Goal: Information Seeking & Learning: Learn about a topic

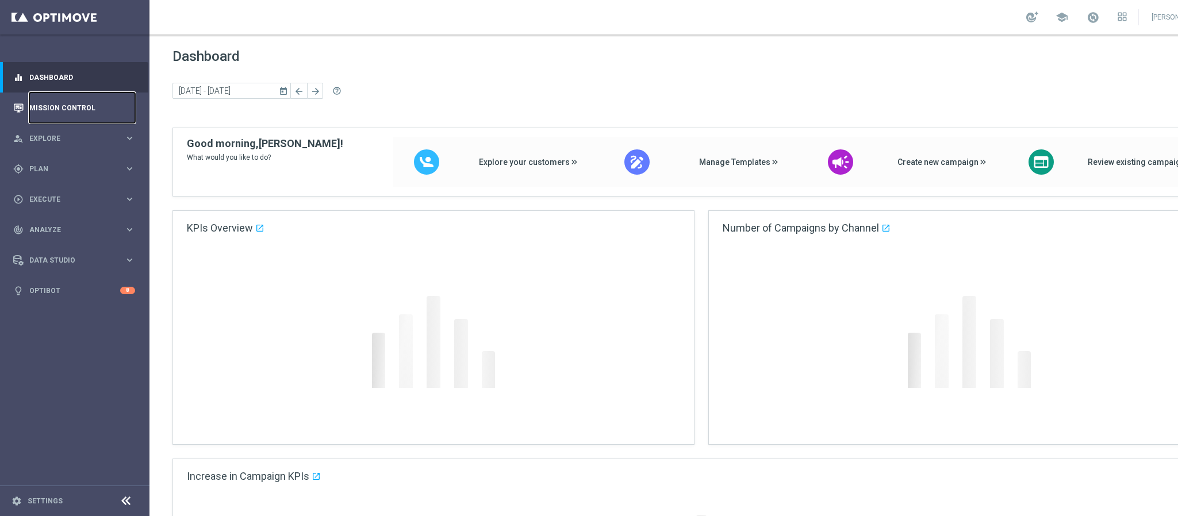
click at [70, 104] on link "Mission Control" at bounding box center [82, 108] width 106 height 30
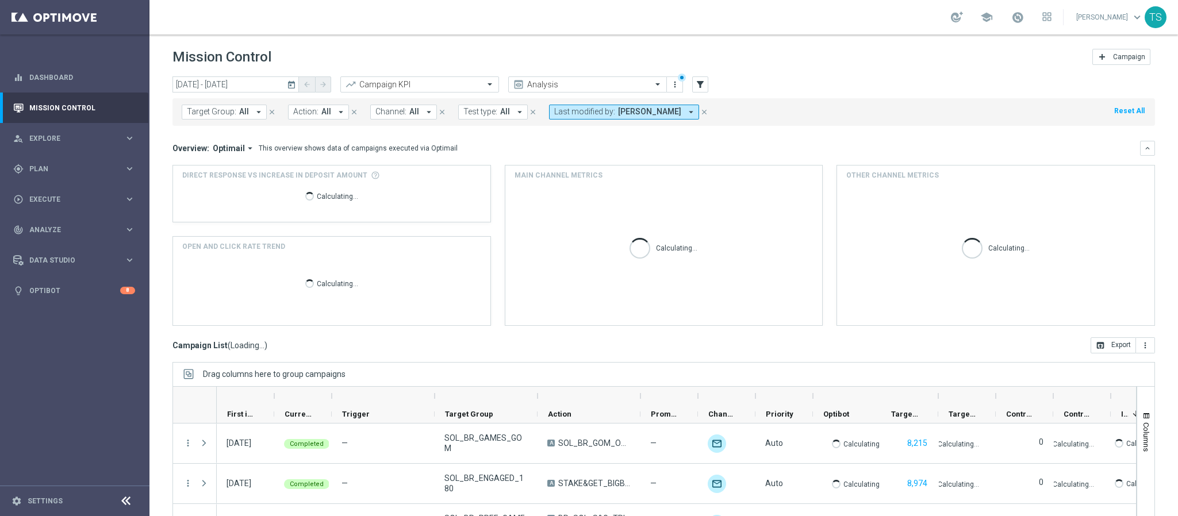
click at [285, 86] on button "today" at bounding box center [292, 84] width 14 height 17
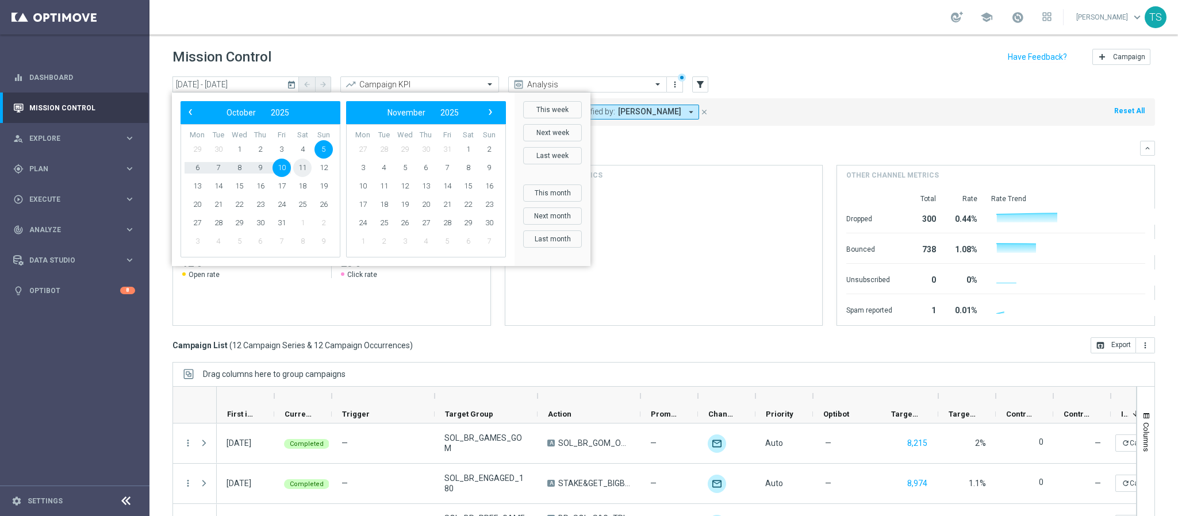
click at [295, 167] on span "11" at bounding box center [302, 168] width 18 height 18
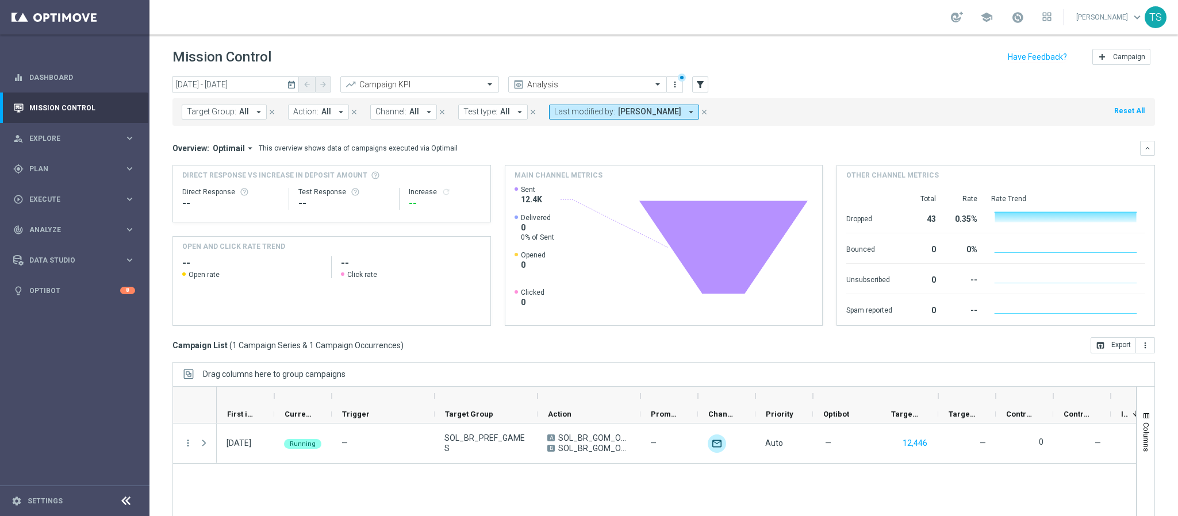
click at [293, 83] on icon "today" at bounding box center [292, 84] width 10 height 10
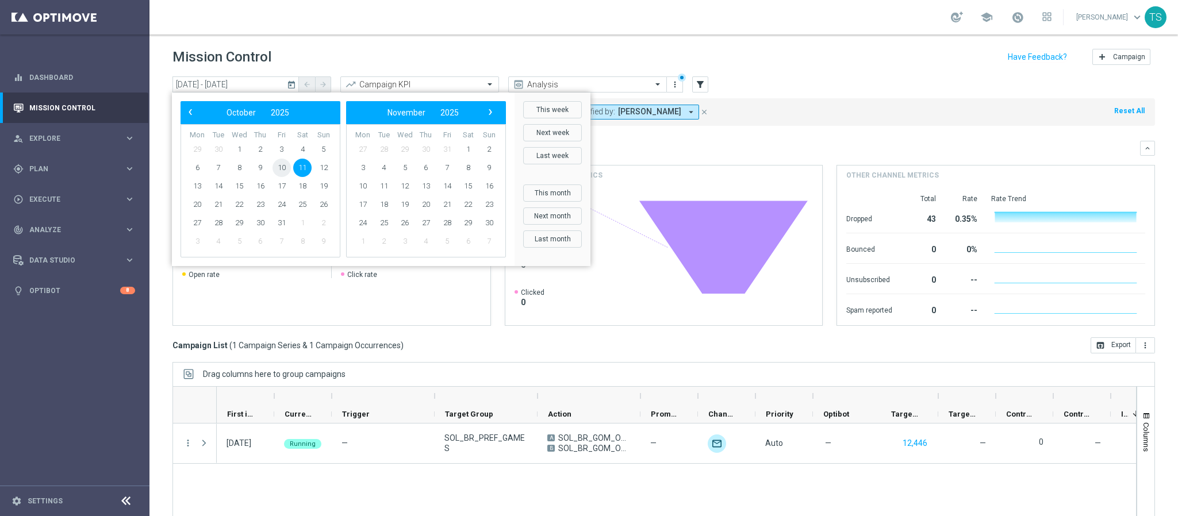
click at [279, 166] on span "10" at bounding box center [281, 168] width 18 height 18
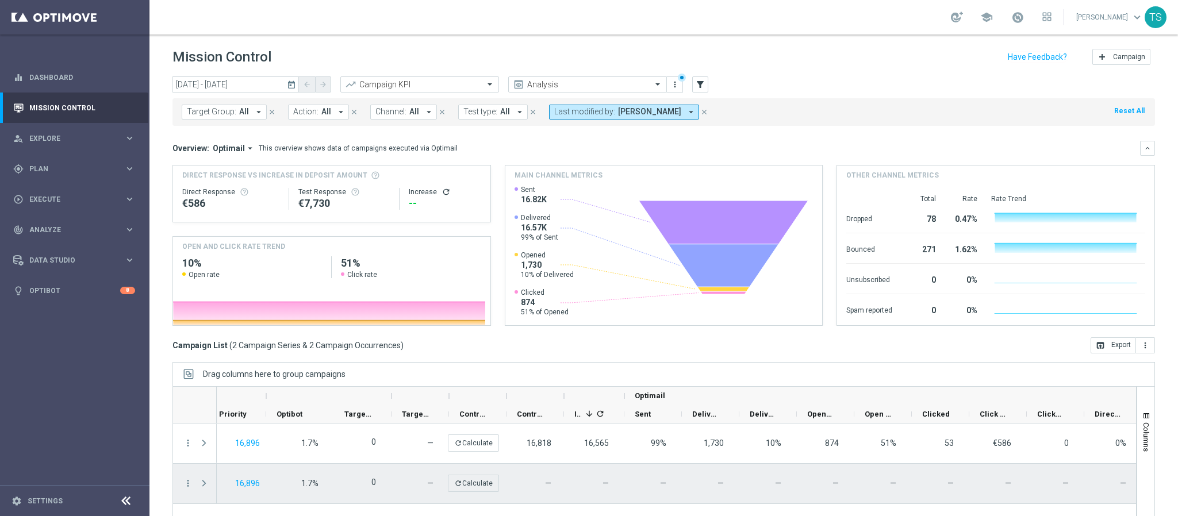
scroll to position [0, 679]
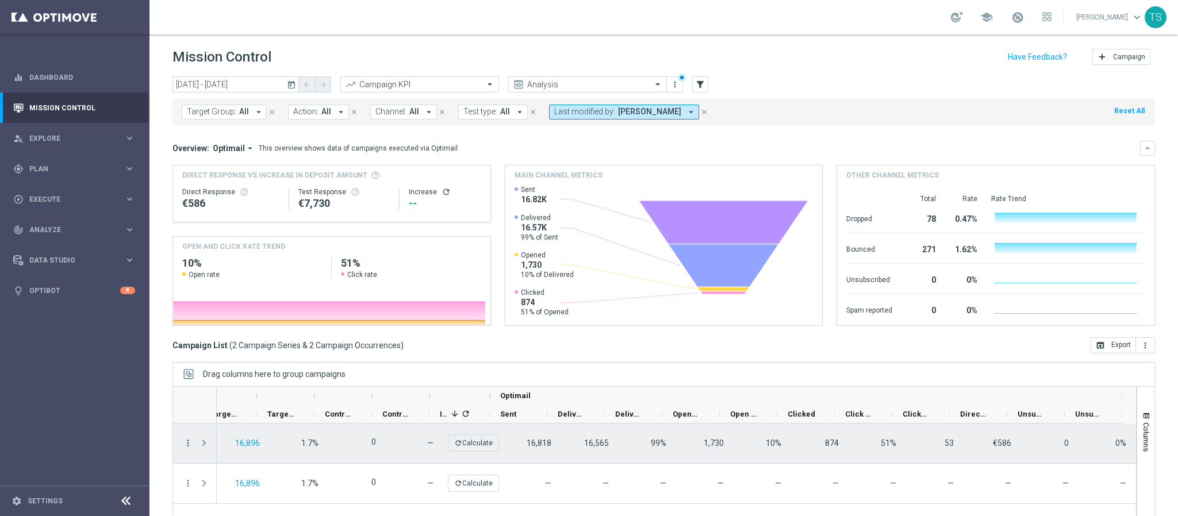
click at [190, 447] on icon "more_vert" at bounding box center [188, 443] width 10 height 10
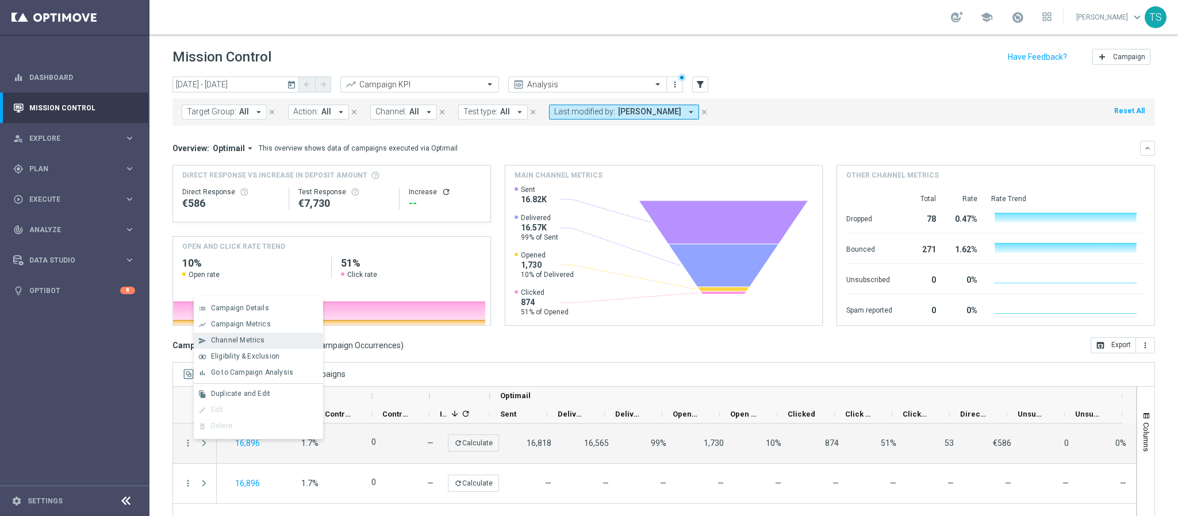
click at [267, 339] on div "Channel Metrics" at bounding box center [264, 340] width 107 height 8
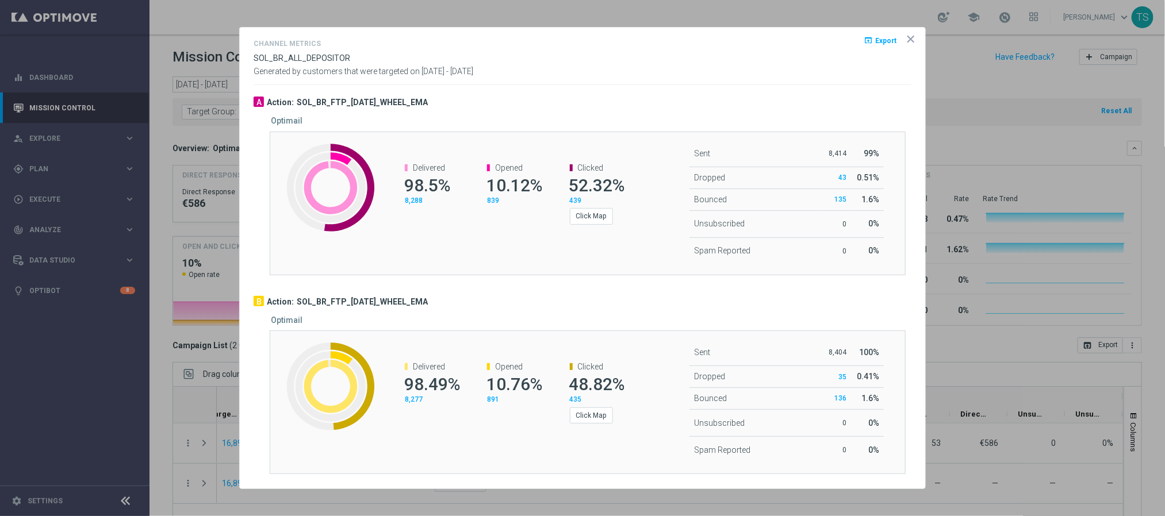
click at [910, 34] on icon "icon" at bounding box center [910, 38] width 11 height 11
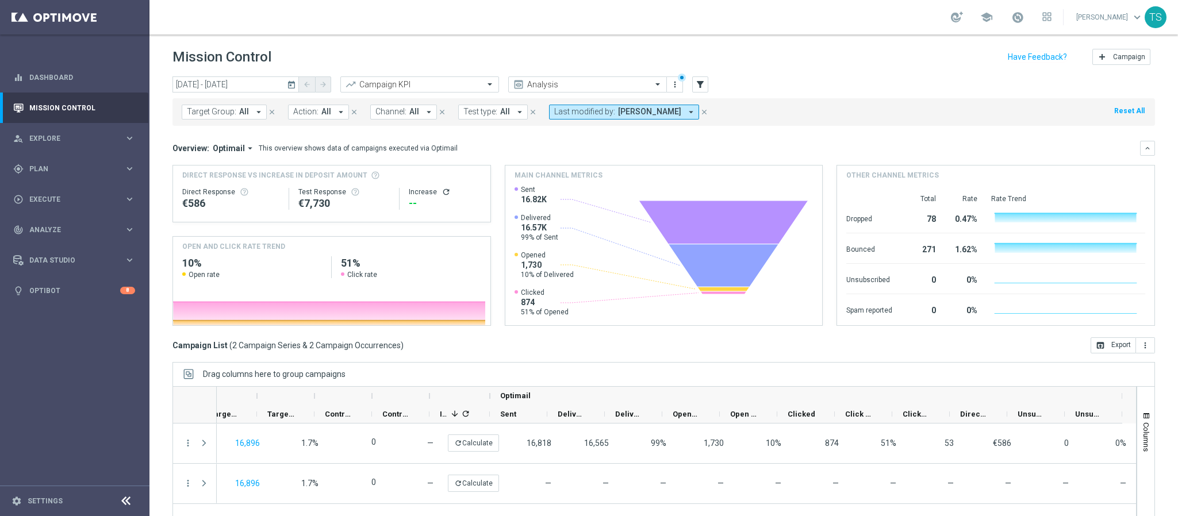
click at [294, 84] on icon "today" at bounding box center [292, 84] width 10 height 10
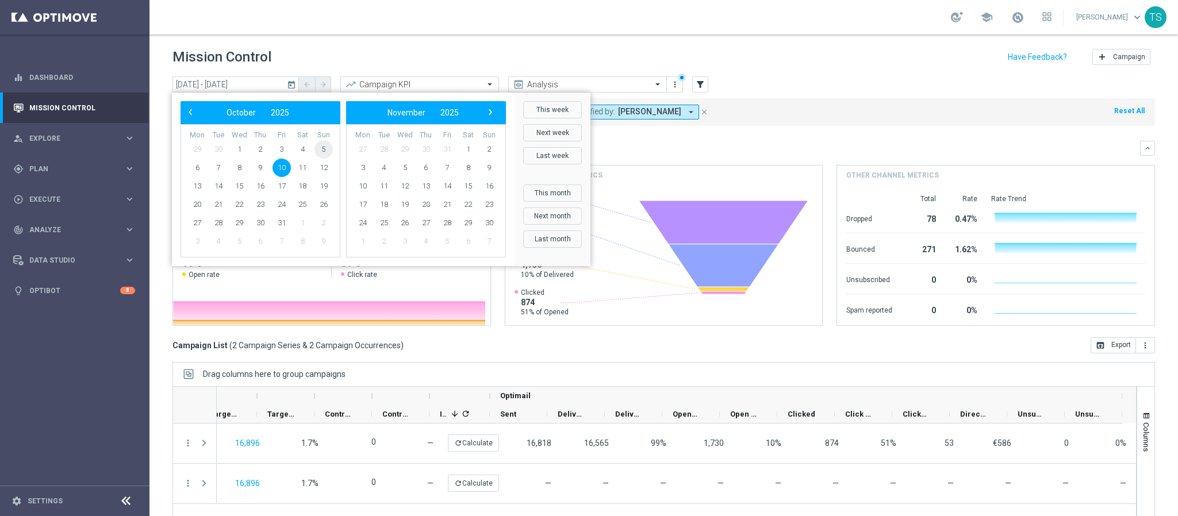
click at [318, 150] on span "5" at bounding box center [323, 149] width 18 height 18
click at [283, 166] on span "10" at bounding box center [281, 168] width 18 height 18
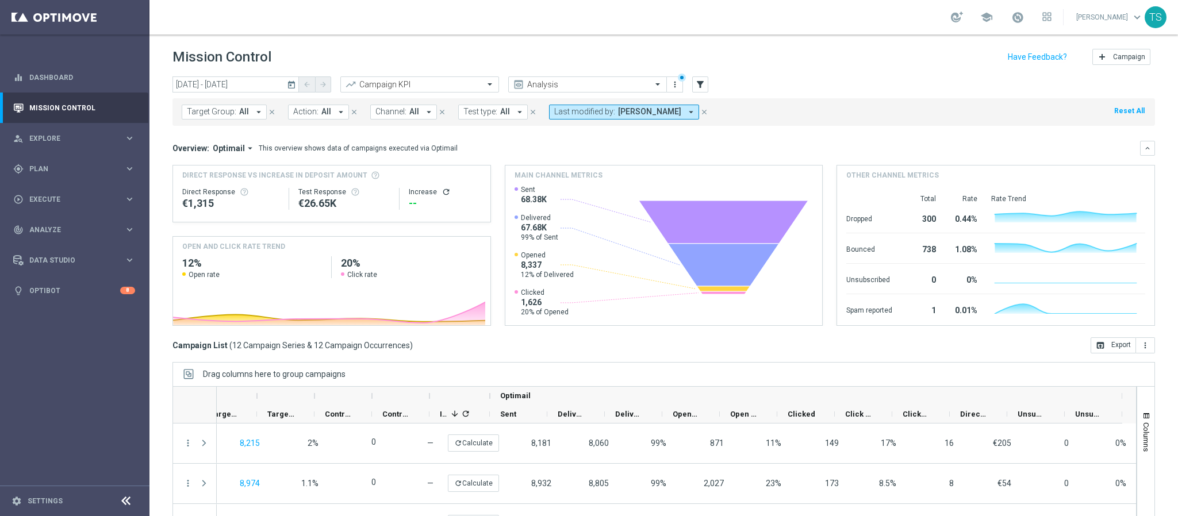
click at [289, 83] on icon "today" at bounding box center [292, 84] width 10 height 10
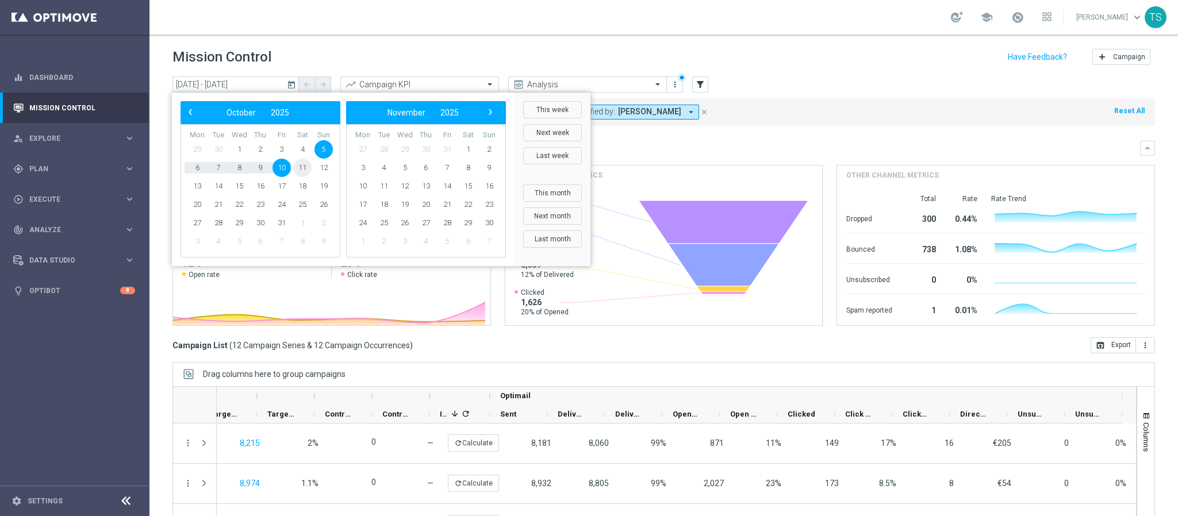
click at [299, 162] on span "11" at bounding box center [302, 168] width 18 height 18
type input "[DATE] - [DATE]"
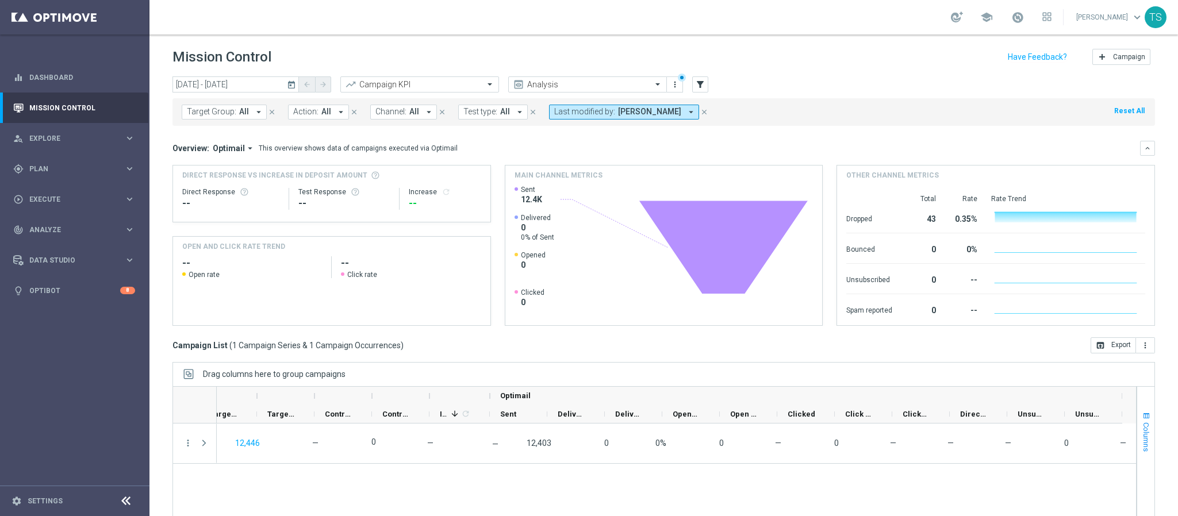
click at [1137, 410] on button "Columns" at bounding box center [1145, 432] width 17 height 62
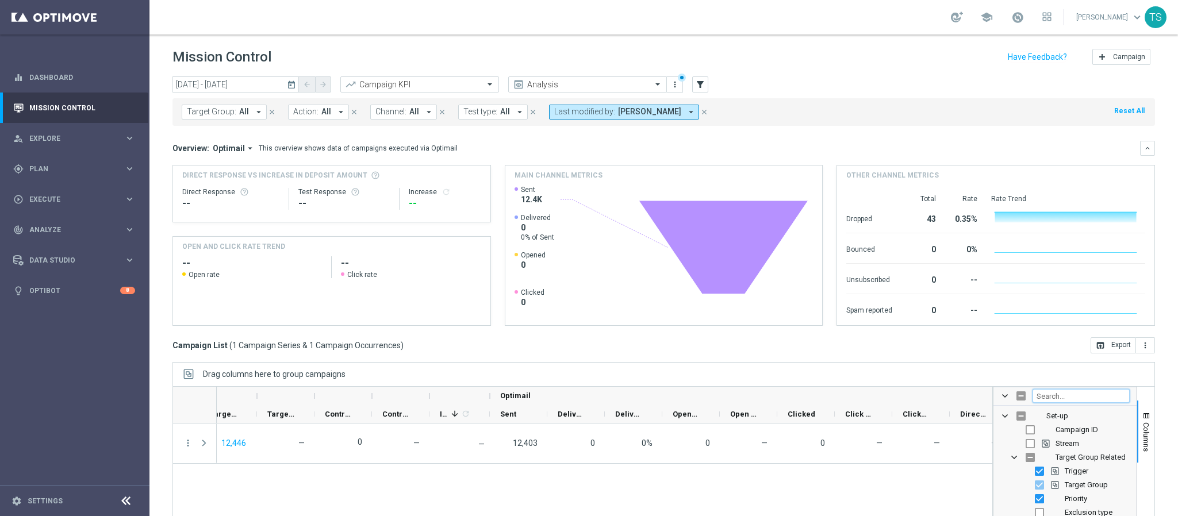
click at [1100, 398] on input "Filter Columns Input" at bounding box center [1080, 396] width 97 height 14
type input "time"
click at [1025, 430] on input "Press SPACE to toggle visibility (hidden)" at bounding box center [1029, 429] width 9 height 9
checkbox input "true"
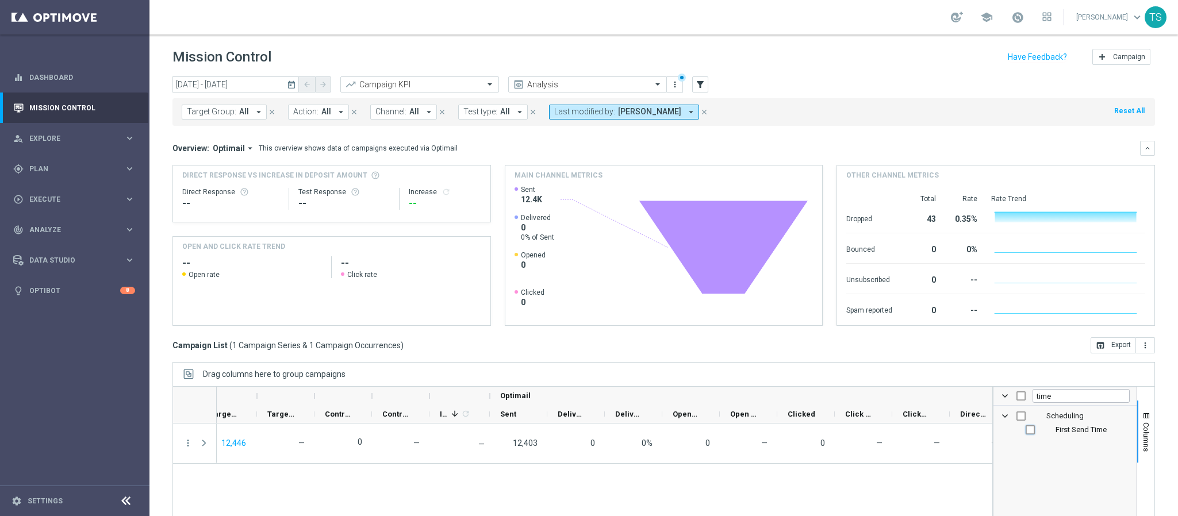
checkbox input "true"
click at [874, 374] on div "Drag columns here to group campaigns" at bounding box center [663, 374] width 982 height 24
click at [1142, 419] on span "button" at bounding box center [1146, 416] width 9 height 9
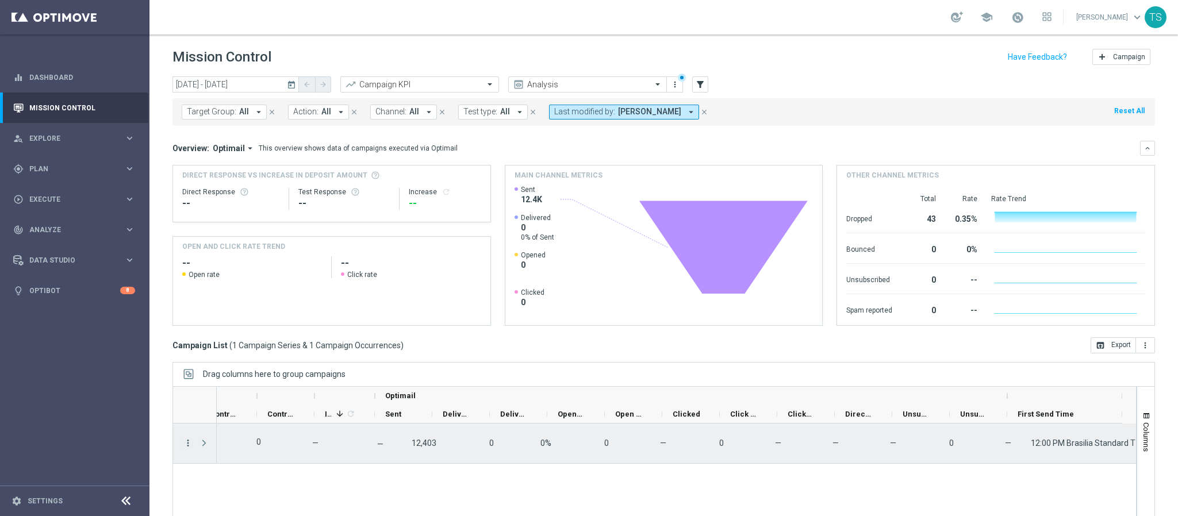
click at [185, 443] on icon "more_vert" at bounding box center [188, 443] width 10 height 10
click at [283, 475] on div "12,446 — 0 — — unfold_more 12,403 0 0% 0 — 0 — — — 0 — 12:00 PM Brasilia Standa…" at bounding box center [676, 493] width 919 height 139
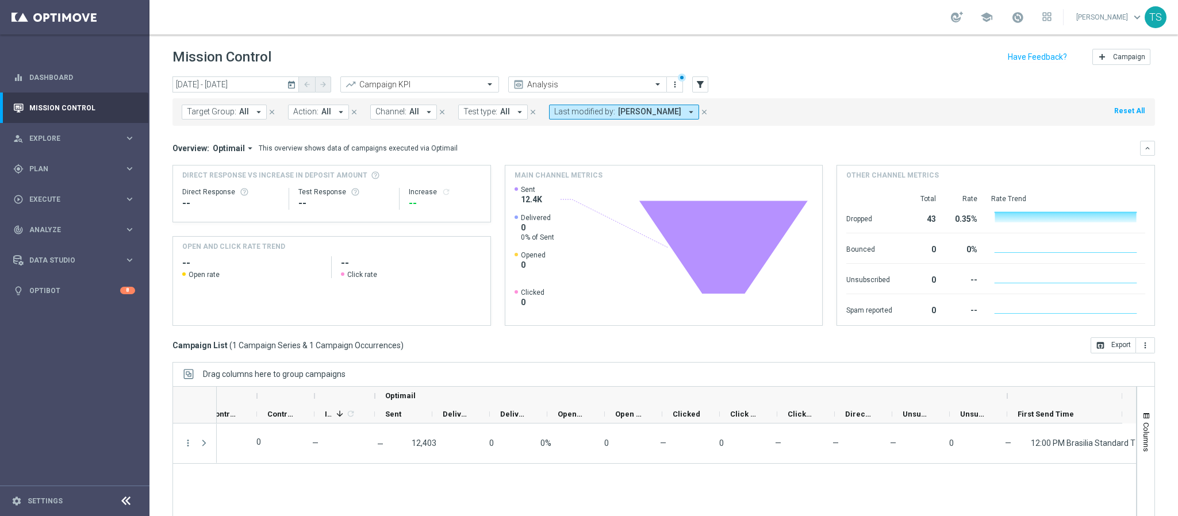
click at [222, 117] on button "Target Group: All arrow_drop_down" at bounding box center [224, 112] width 85 height 15
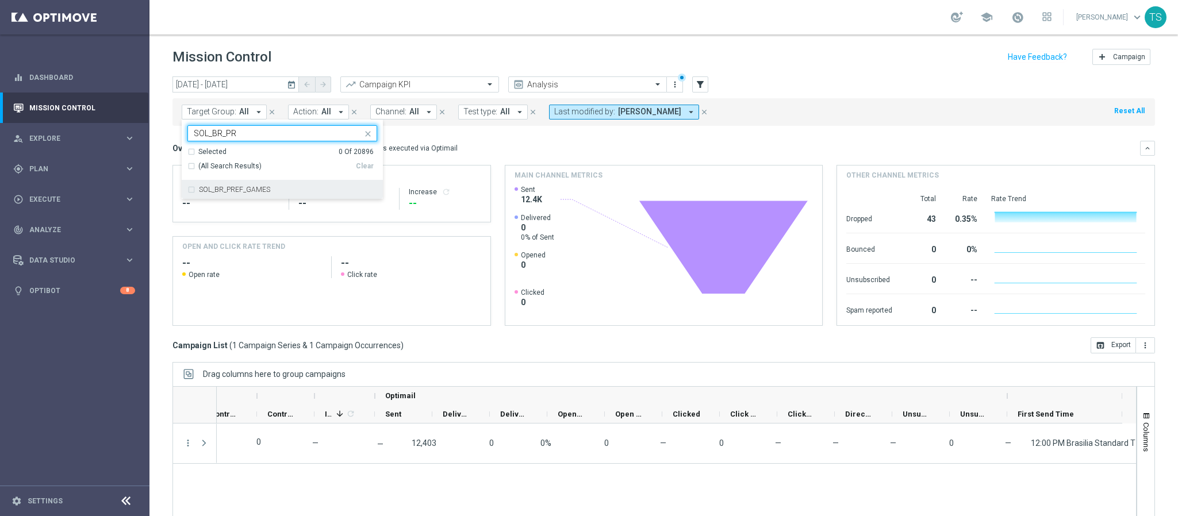
click at [236, 189] on label "SOL_BR_PREF_GAMES" at bounding box center [234, 189] width 71 height 7
type input "SOL_BR_PR"
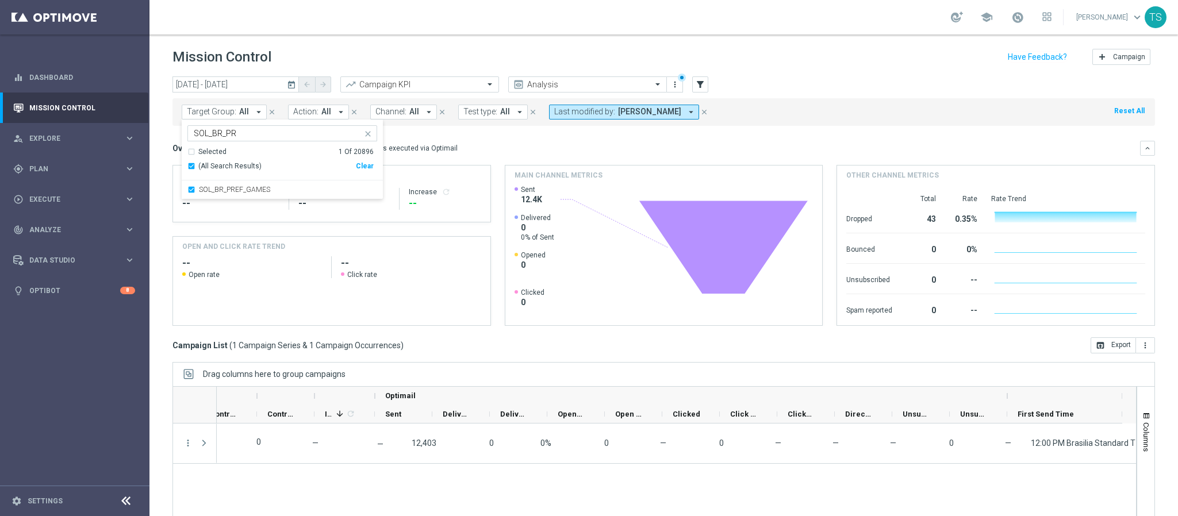
click at [752, 82] on div "[DATE] [DATE] - [DATE] arrow_back arrow_forward Campaign KPI trending_up Analys…" at bounding box center [663, 84] width 982 height 17
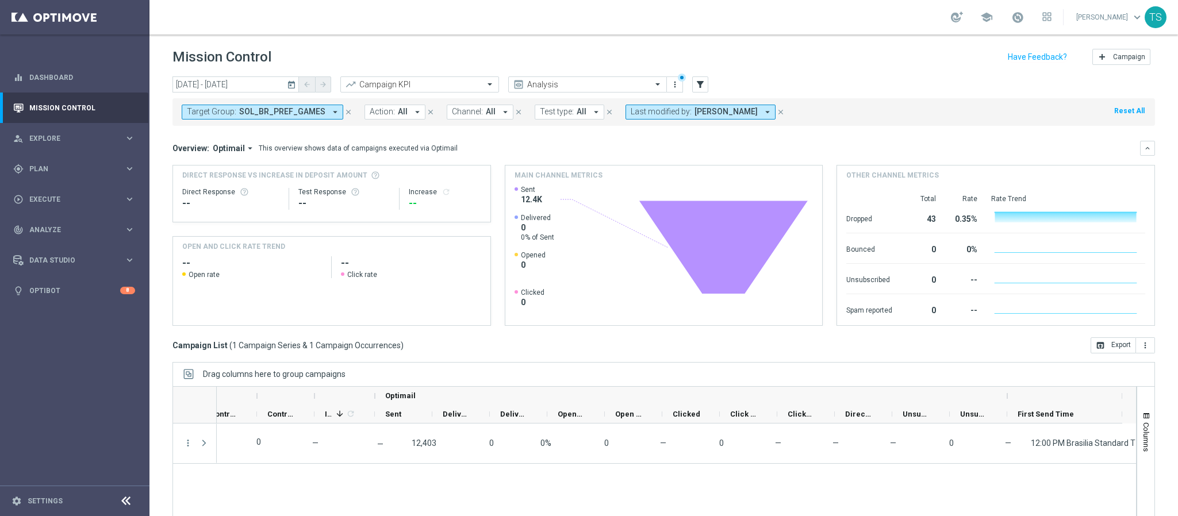
click at [295, 88] on icon "today" at bounding box center [292, 84] width 10 height 10
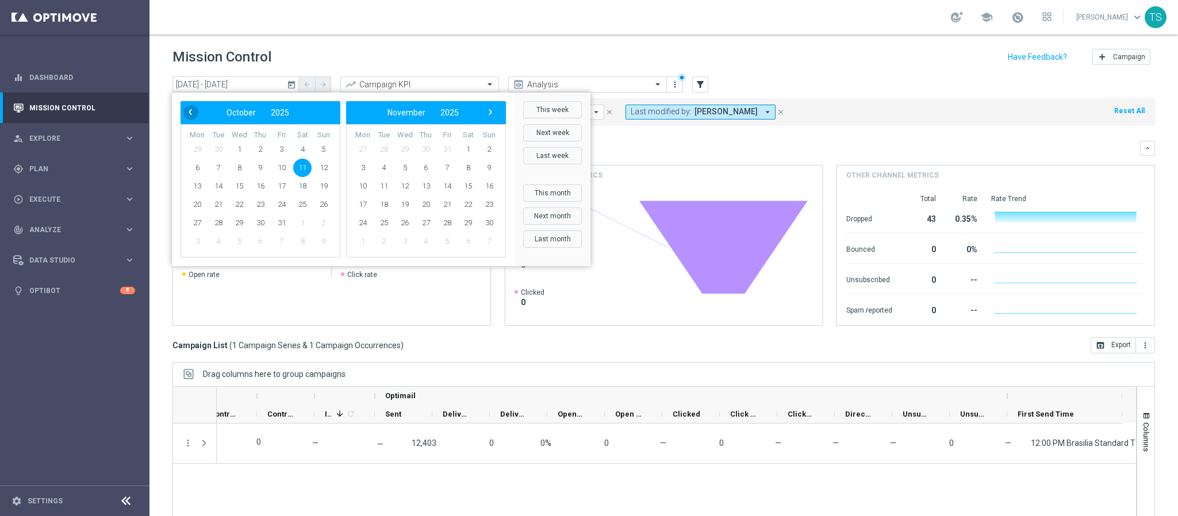
click at [193, 109] on span "‹" at bounding box center [190, 112] width 15 height 15
click at [328, 202] on span "28" at bounding box center [323, 204] width 18 height 18
click at [445, 166] on span "10" at bounding box center [447, 168] width 18 height 18
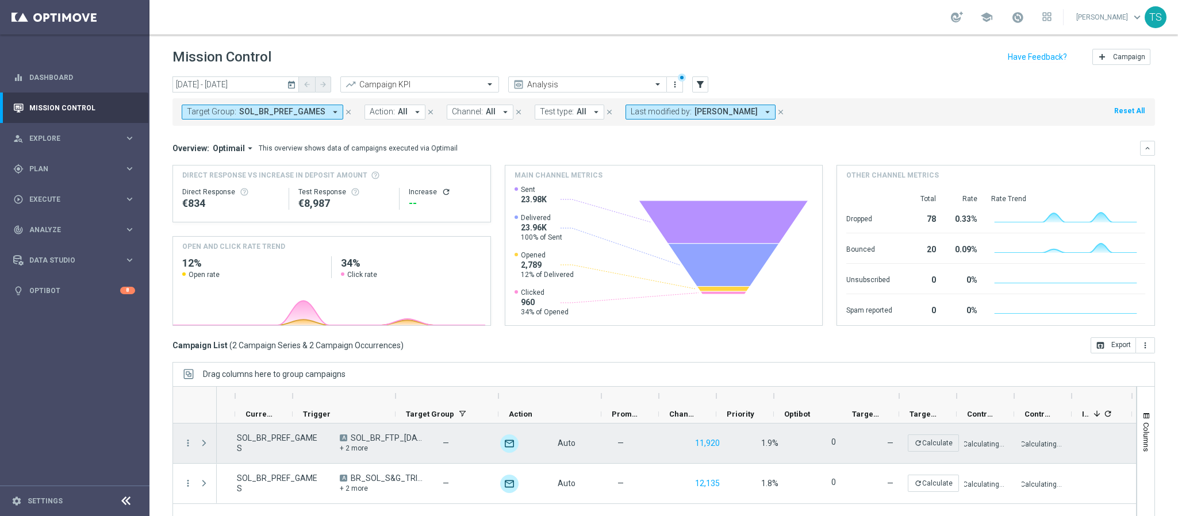
scroll to position [0, 0]
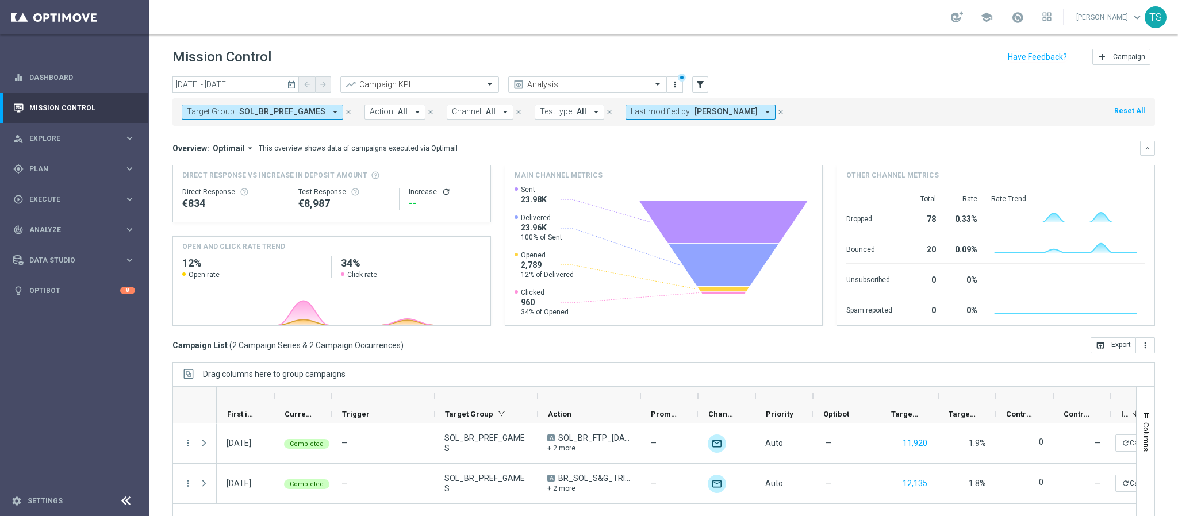
click at [293, 84] on icon "today" at bounding box center [292, 84] width 10 height 10
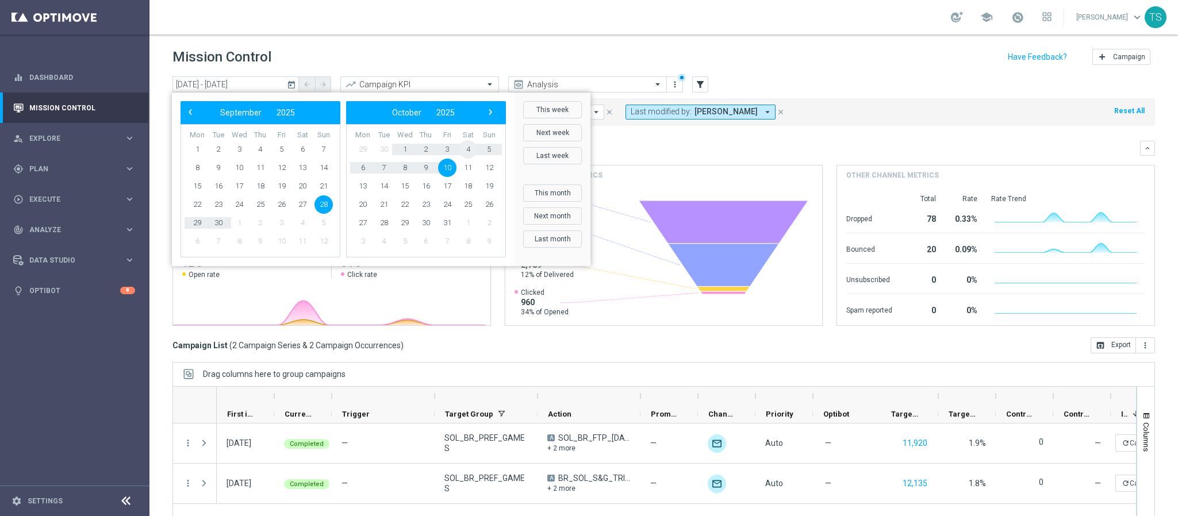
click at [466, 147] on span "4" at bounding box center [468, 149] width 18 height 18
click at [266, 171] on span "9" at bounding box center [260, 168] width 18 height 18
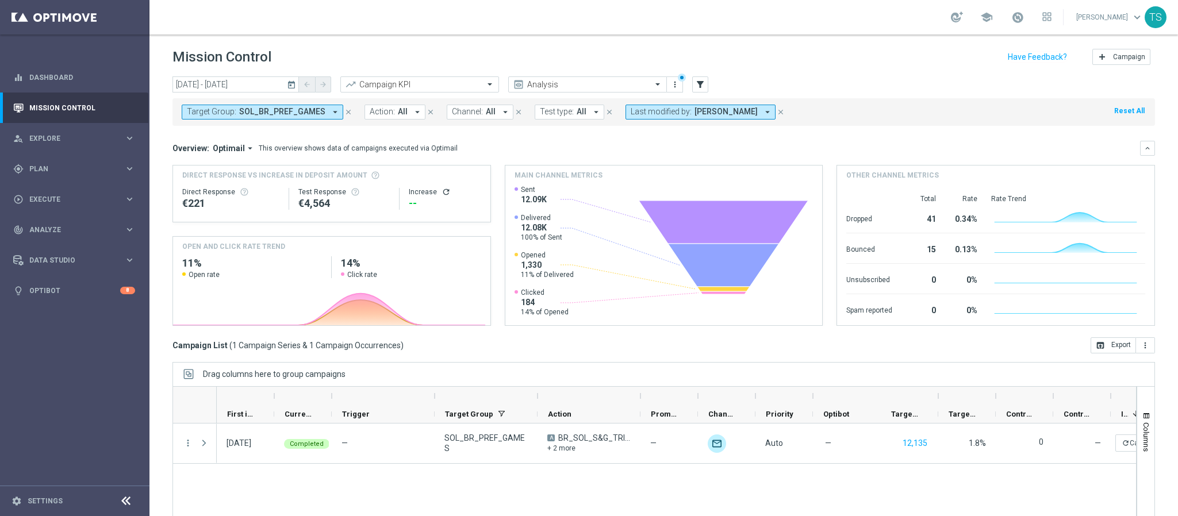
click at [293, 86] on icon "today" at bounding box center [292, 84] width 10 height 10
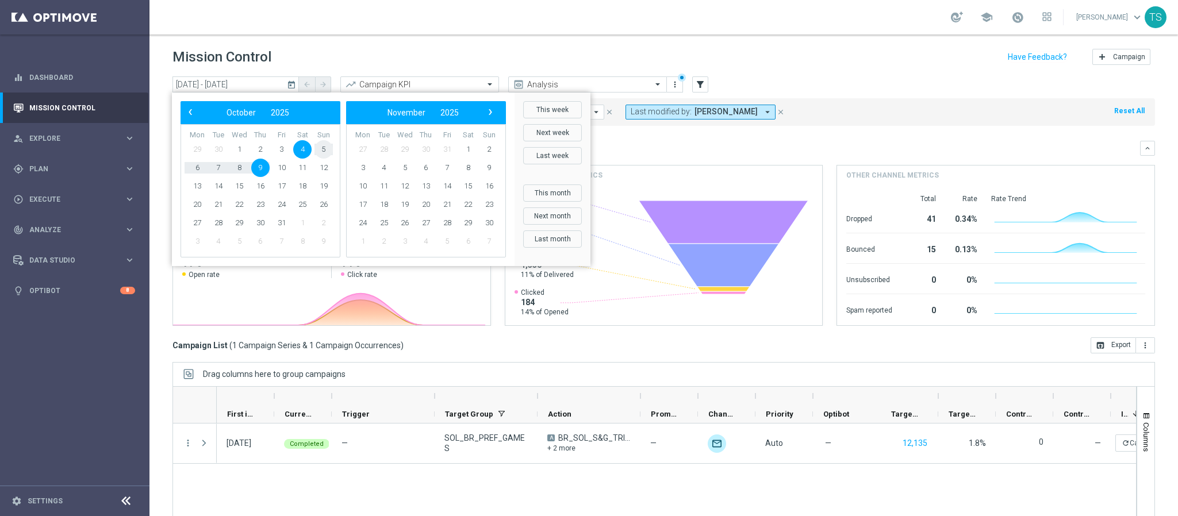
click at [324, 145] on span "5" at bounding box center [323, 149] width 18 height 18
click at [286, 166] on span "10" at bounding box center [281, 168] width 18 height 18
type input "[DATE] - [DATE]"
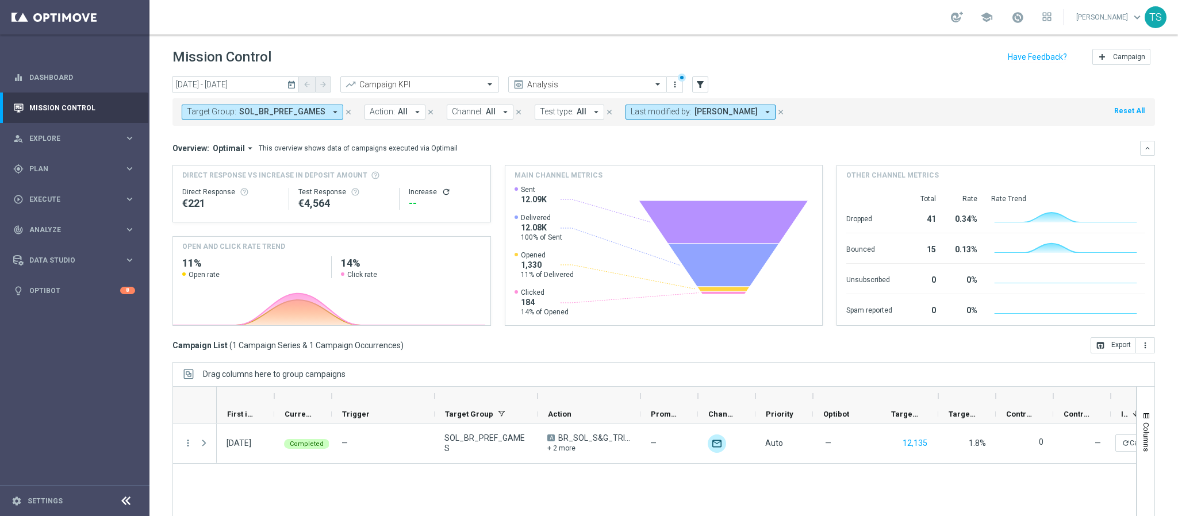
click at [344, 113] on icon "close" at bounding box center [348, 112] width 8 height 8
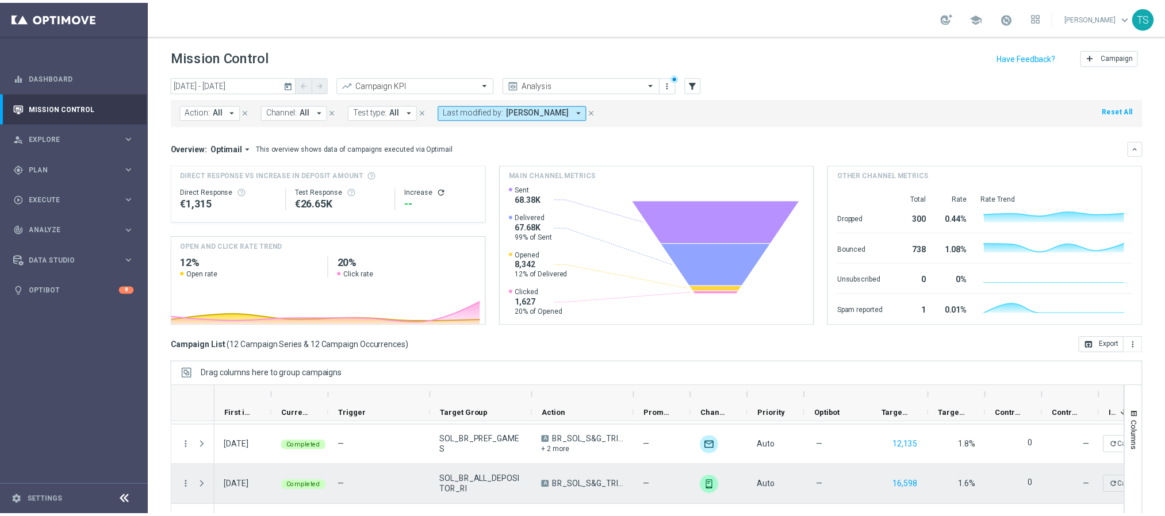
scroll to position [66, 0]
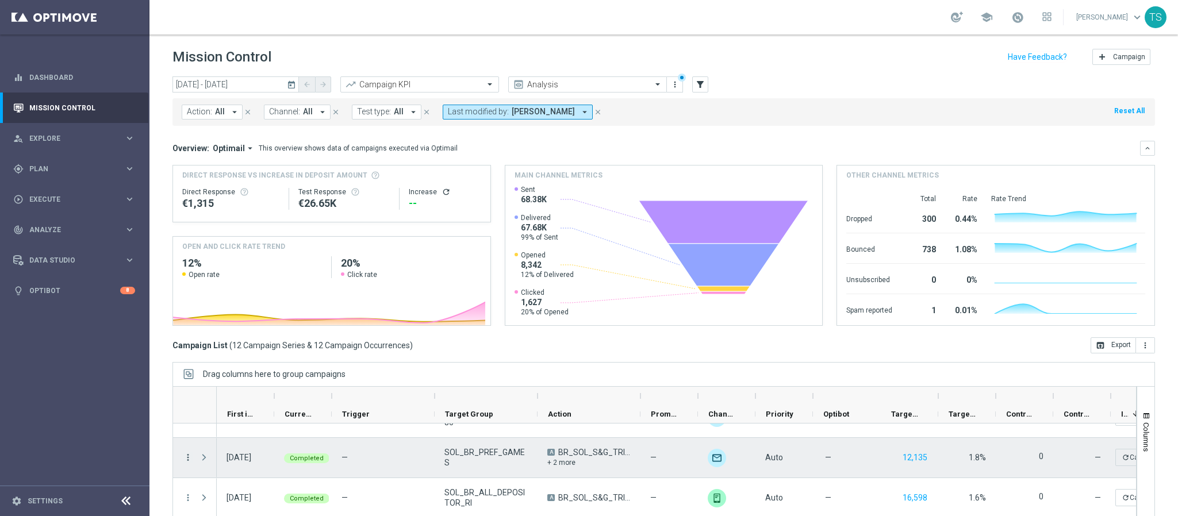
click at [188, 459] on icon "more_vert" at bounding box center [188, 457] width 10 height 10
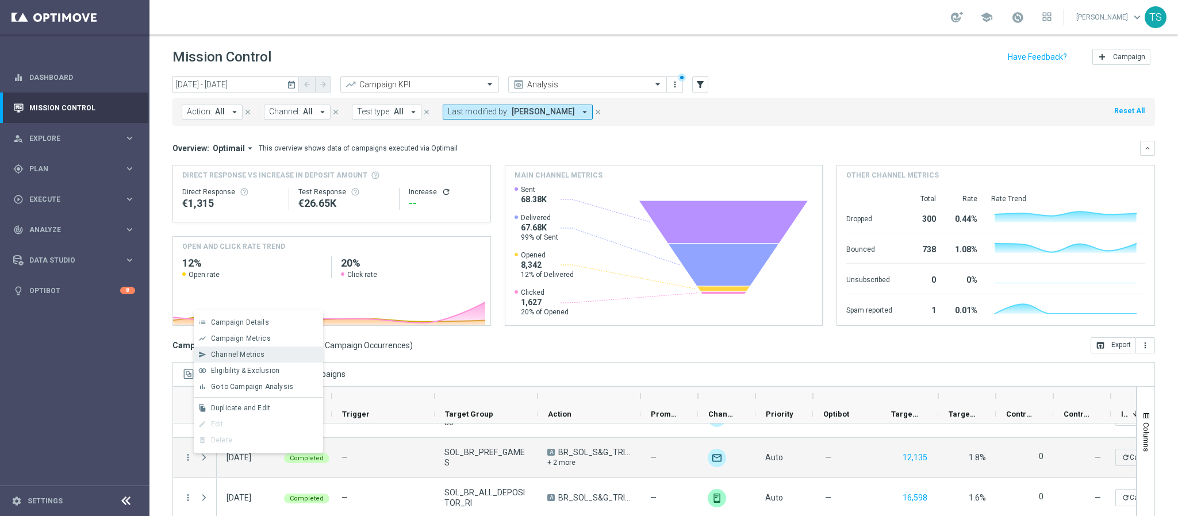
click at [278, 354] on div "Channel Metrics" at bounding box center [264, 355] width 107 height 8
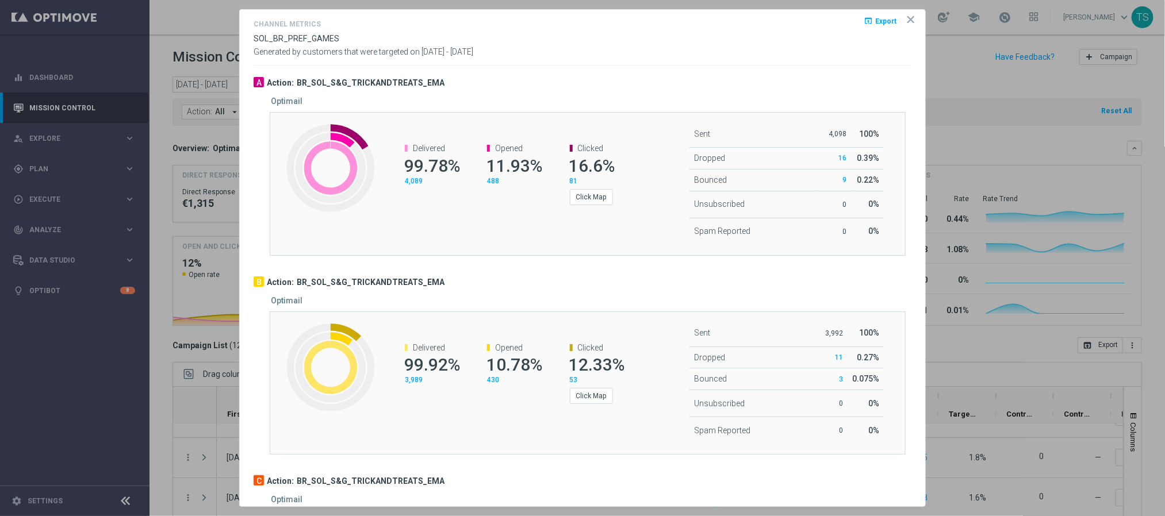
scroll to position [0, 0]
click at [594, 195] on button "Click Map" at bounding box center [591, 199] width 43 height 16
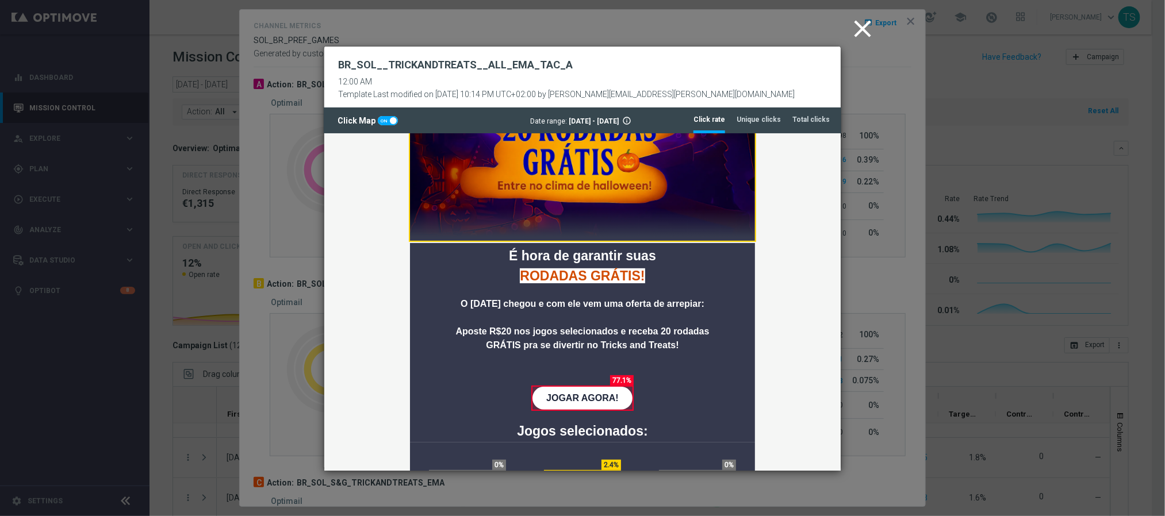
scroll to position [112, 0]
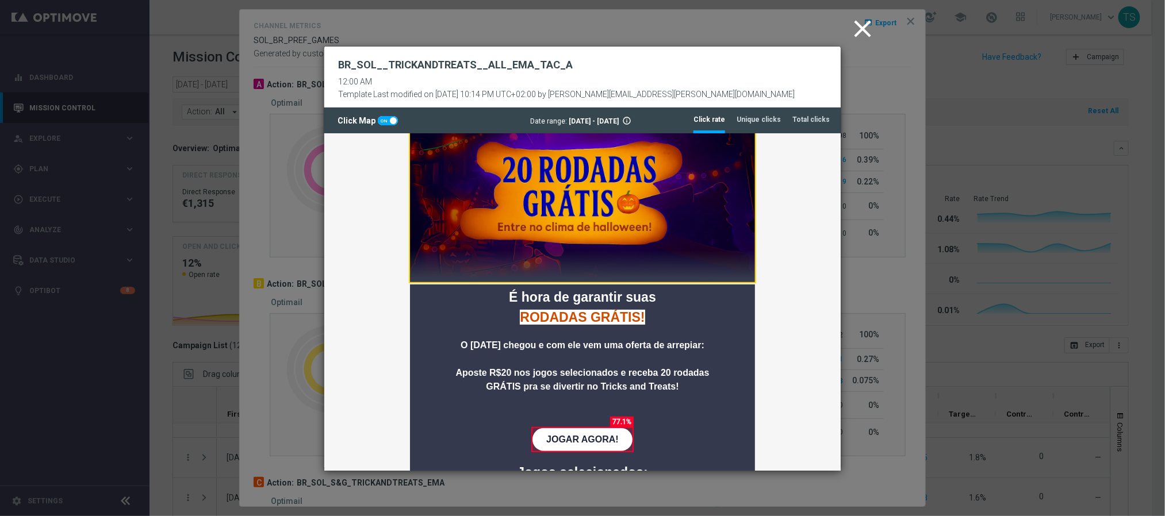
click at [862, 25] on icon "close" at bounding box center [862, 28] width 29 height 29
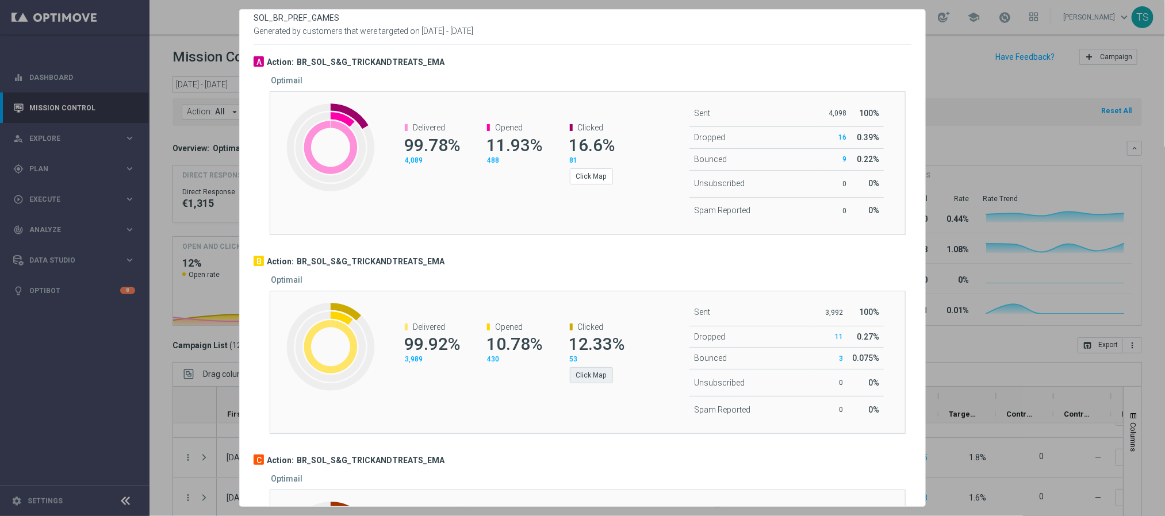
scroll to position [23, 0]
click at [589, 383] on button "Click Map" at bounding box center [591, 375] width 43 height 16
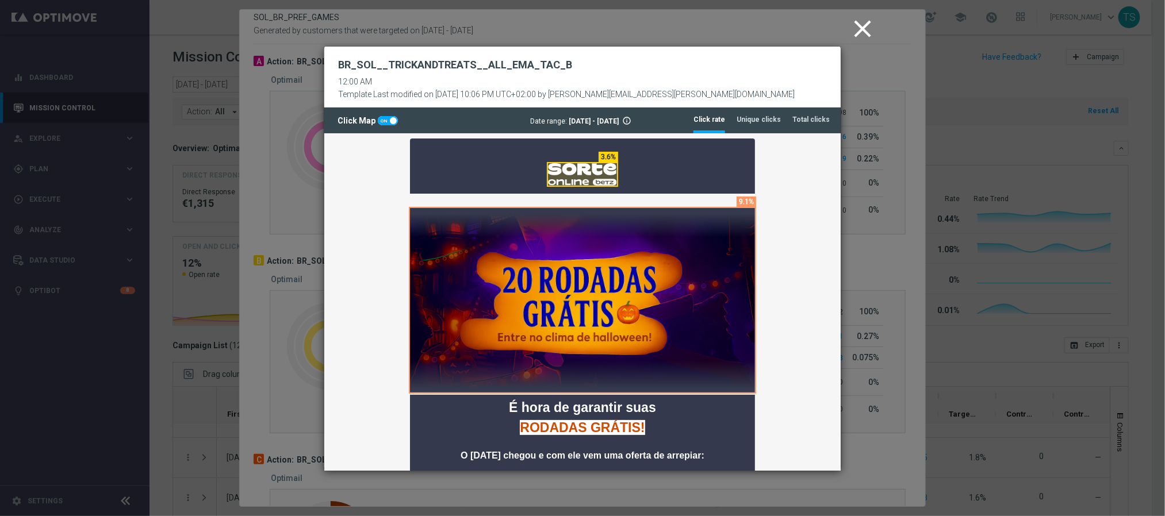
scroll to position [0, 0]
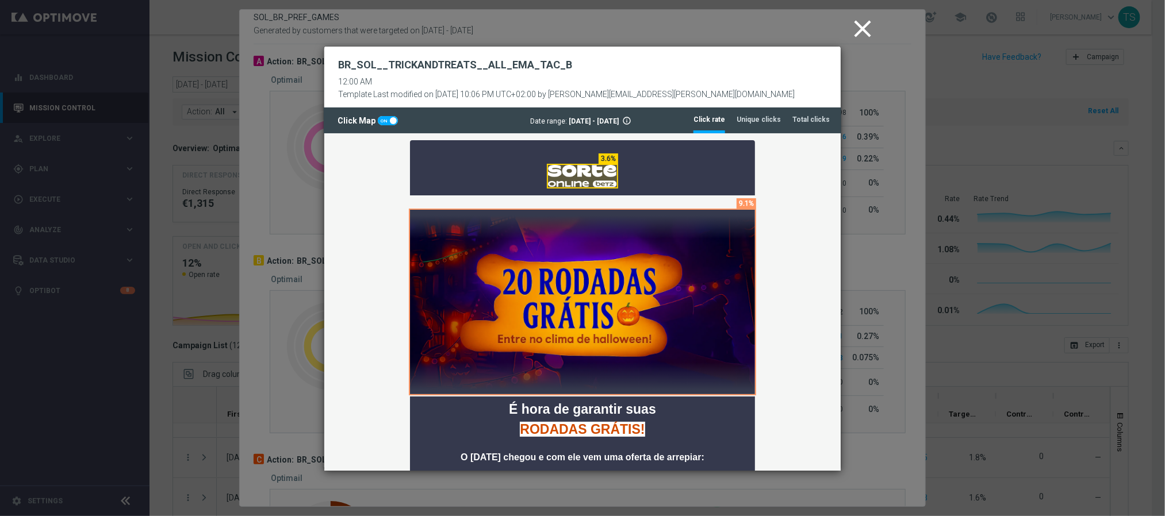
click at [864, 36] on icon "close" at bounding box center [862, 28] width 29 height 29
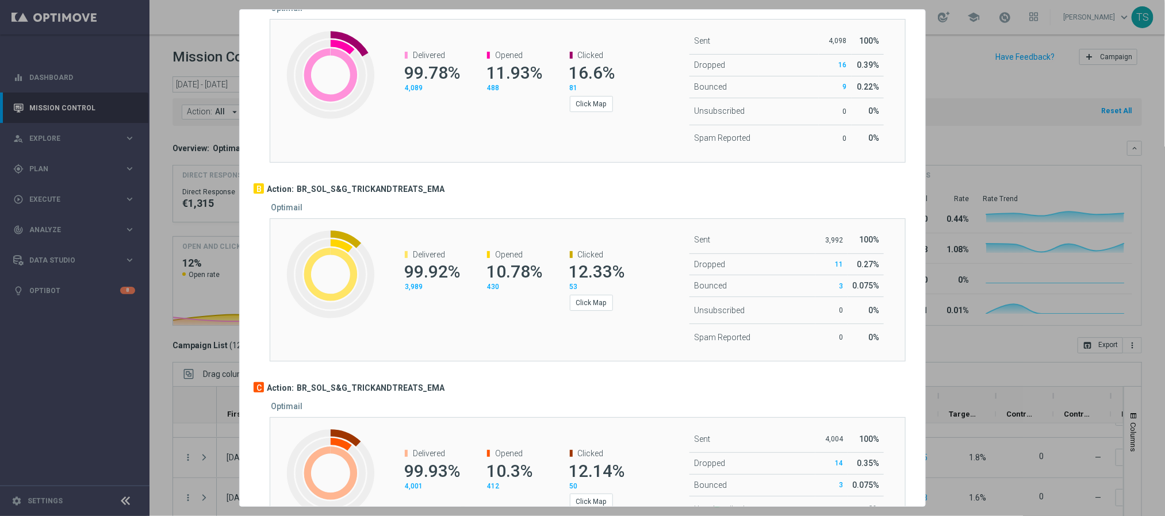
scroll to position [166, 0]
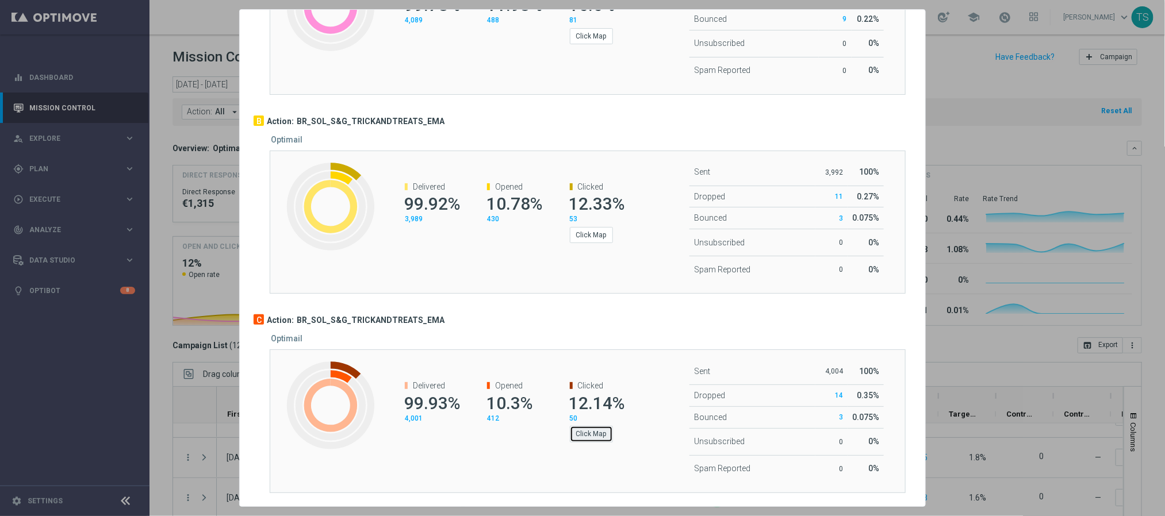
click at [577, 435] on button "Click Map" at bounding box center [591, 434] width 43 height 16
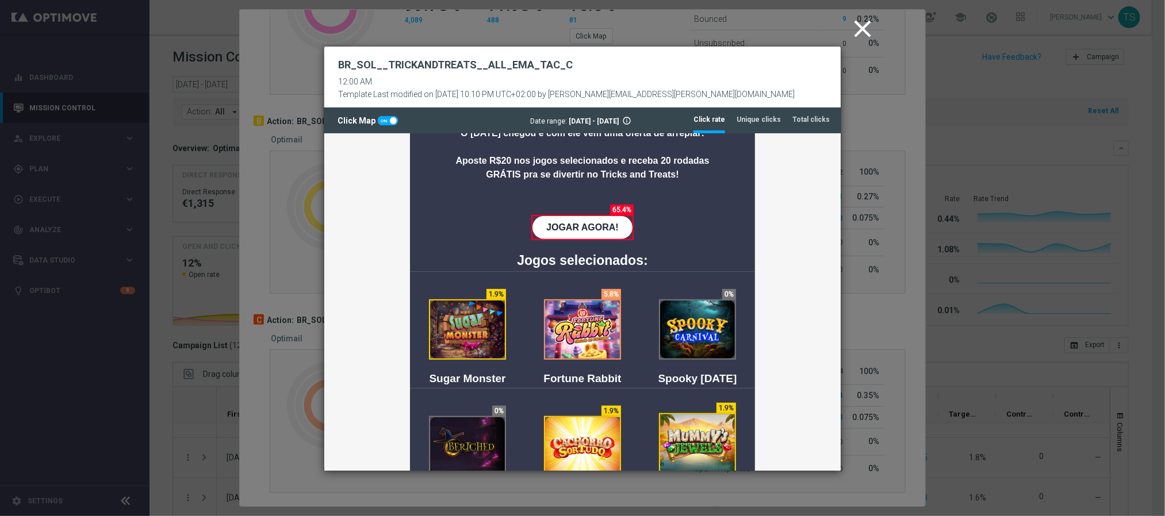
scroll to position [328, 0]
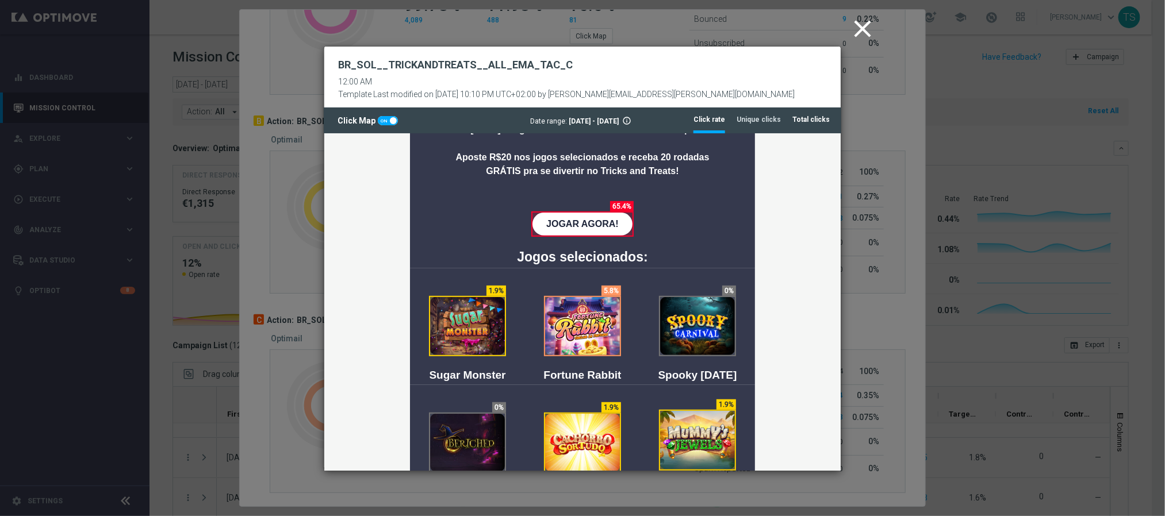
click at [804, 122] on tab-header "Total clicks" at bounding box center [810, 120] width 37 height 10
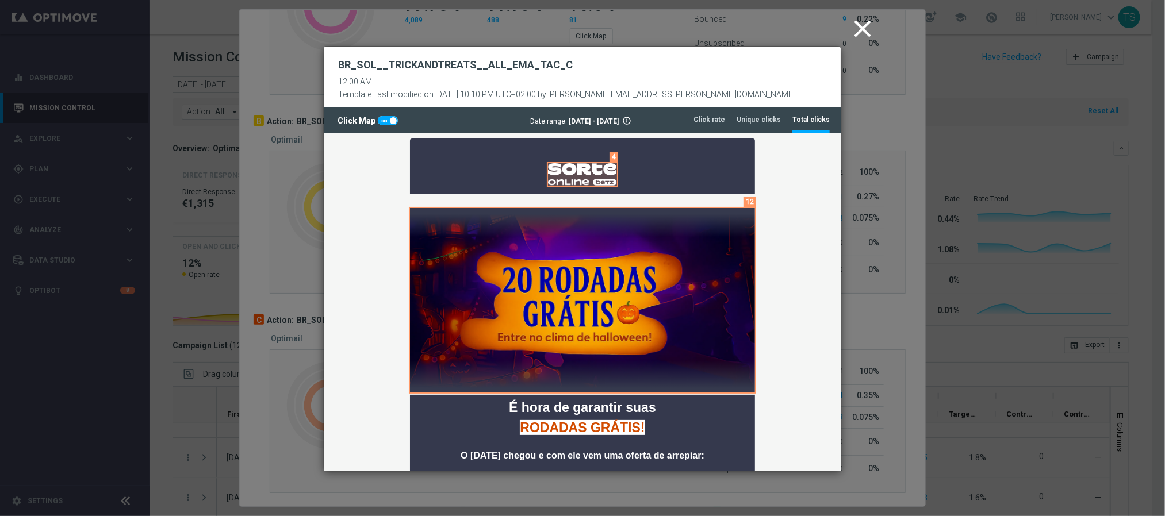
scroll to position [0, 0]
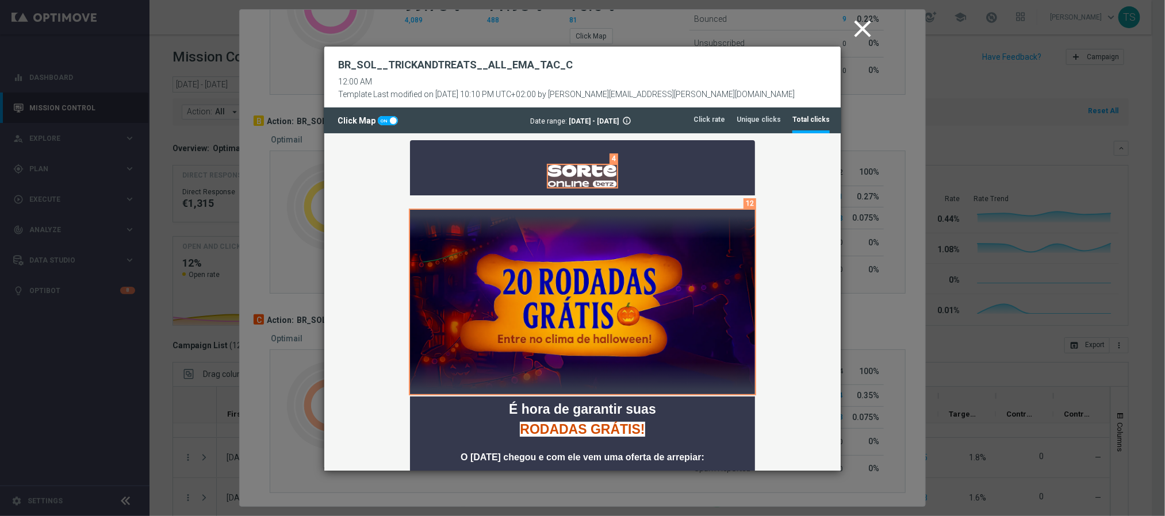
click at [859, 31] on icon "close" at bounding box center [862, 28] width 29 height 29
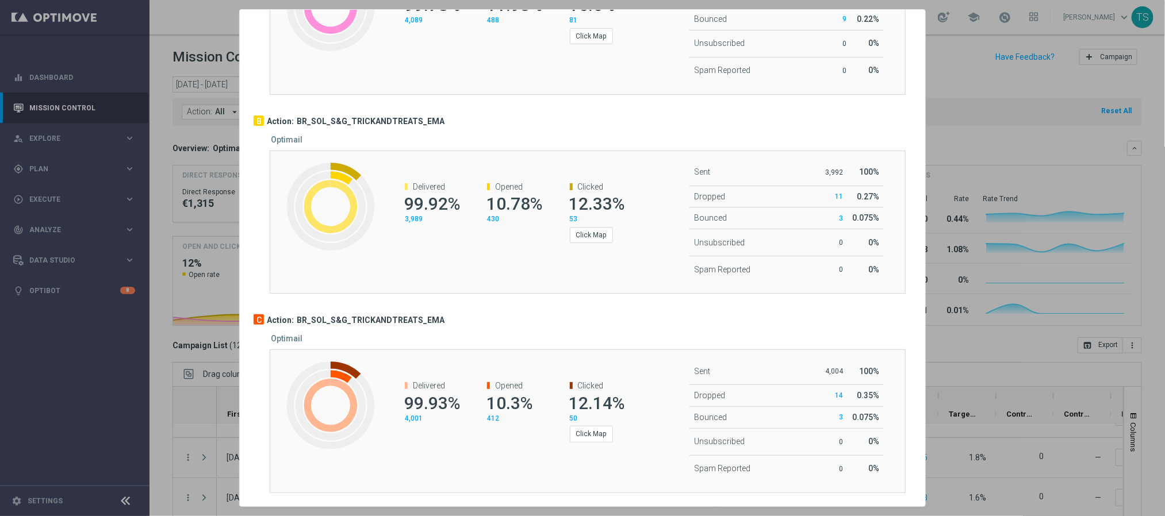
click at [1106, 174] on div at bounding box center [582, 258] width 1165 height 516
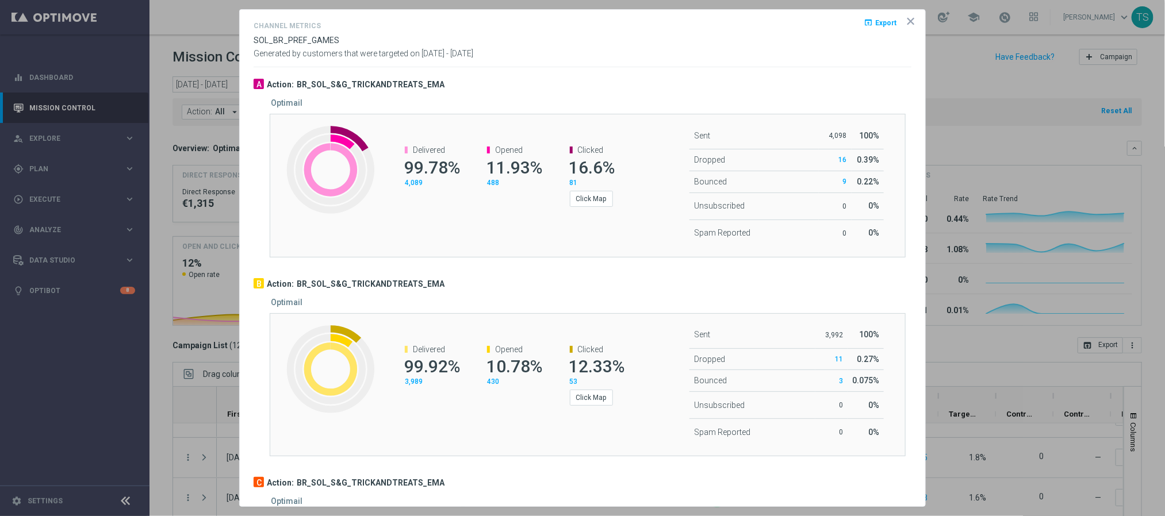
click at [905, 26] on icon "icon" at bounding box center [910, 21] width 11 height 11
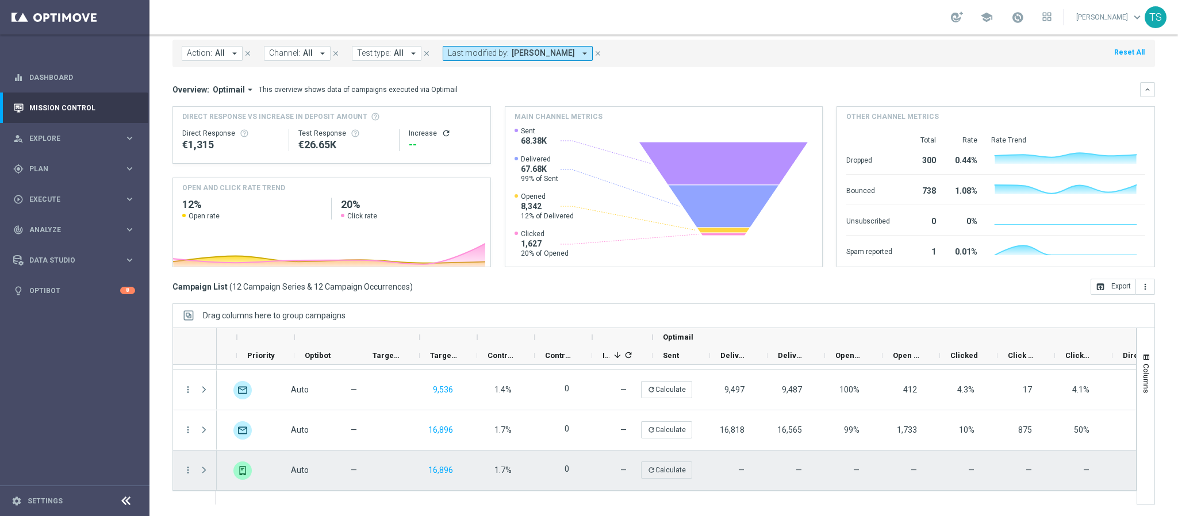
scroll to position [0, 606]
